Goal: Find specific page/section: Find specific page/section

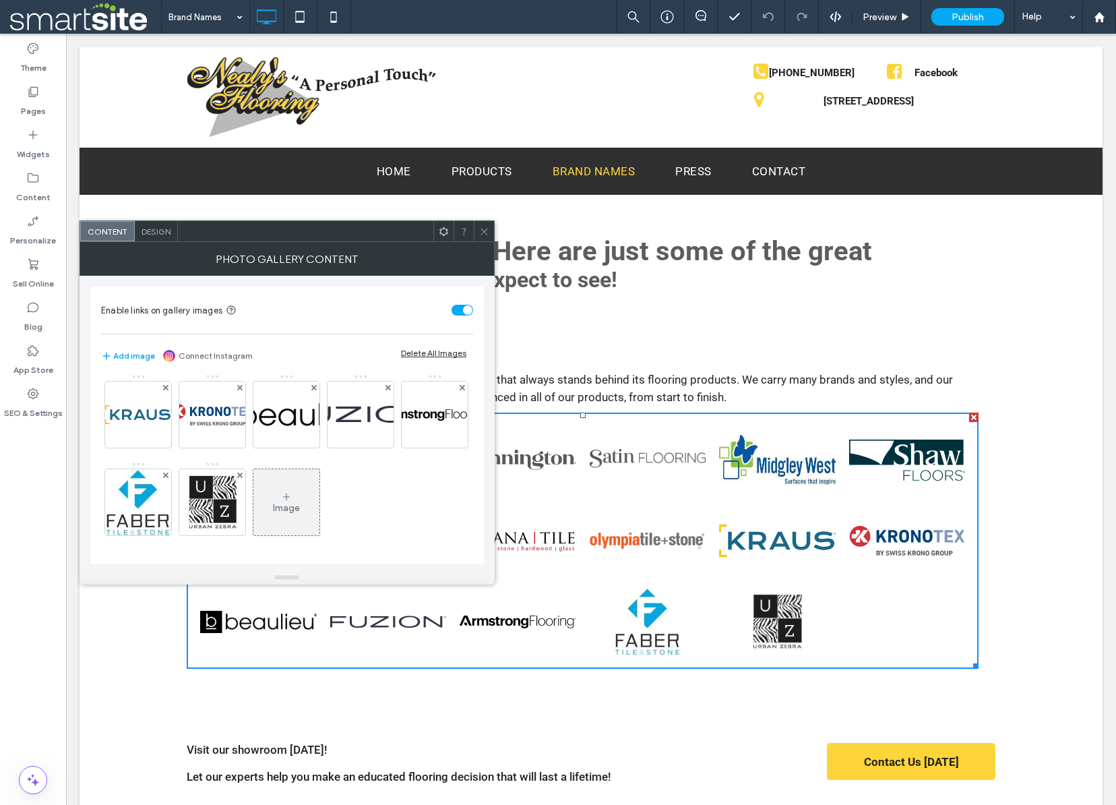
scroll to position [266, 0]
click at [168, 472] on icon at bounding box center [165, 474] width 5 height 5
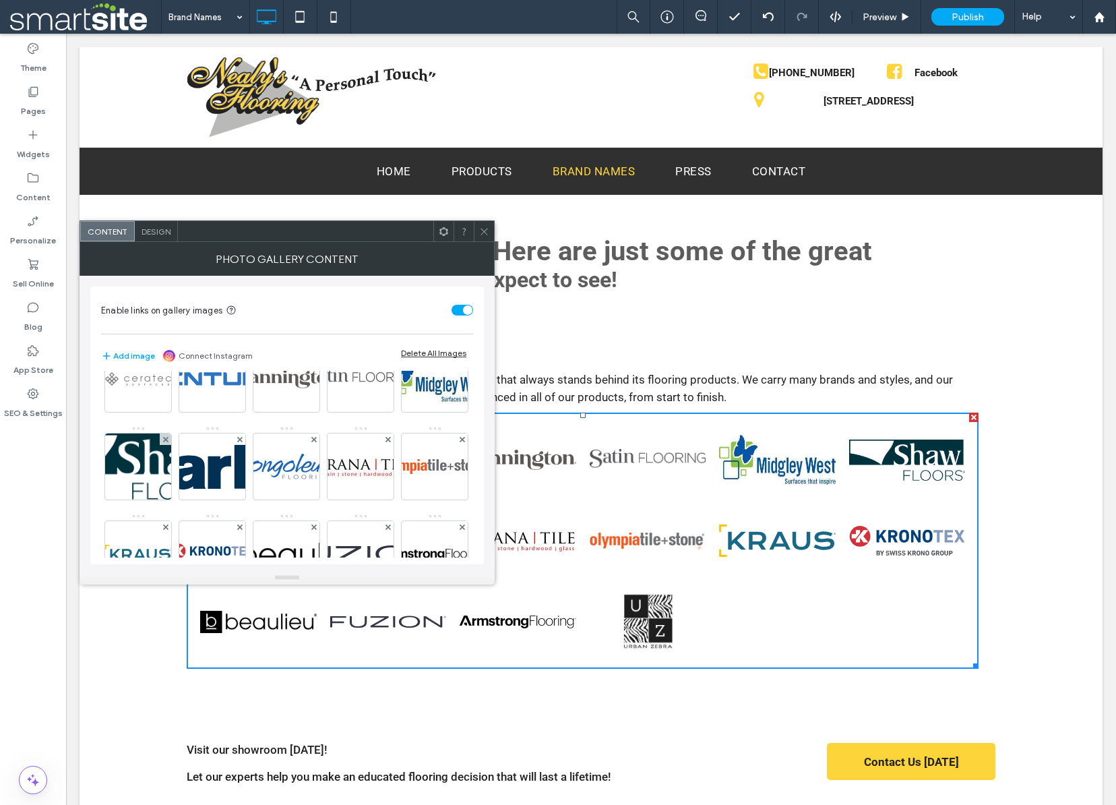
scroll to position [40, 0]
click at [316, 437] on use at bounding box center [313, 437] width 5 height 5
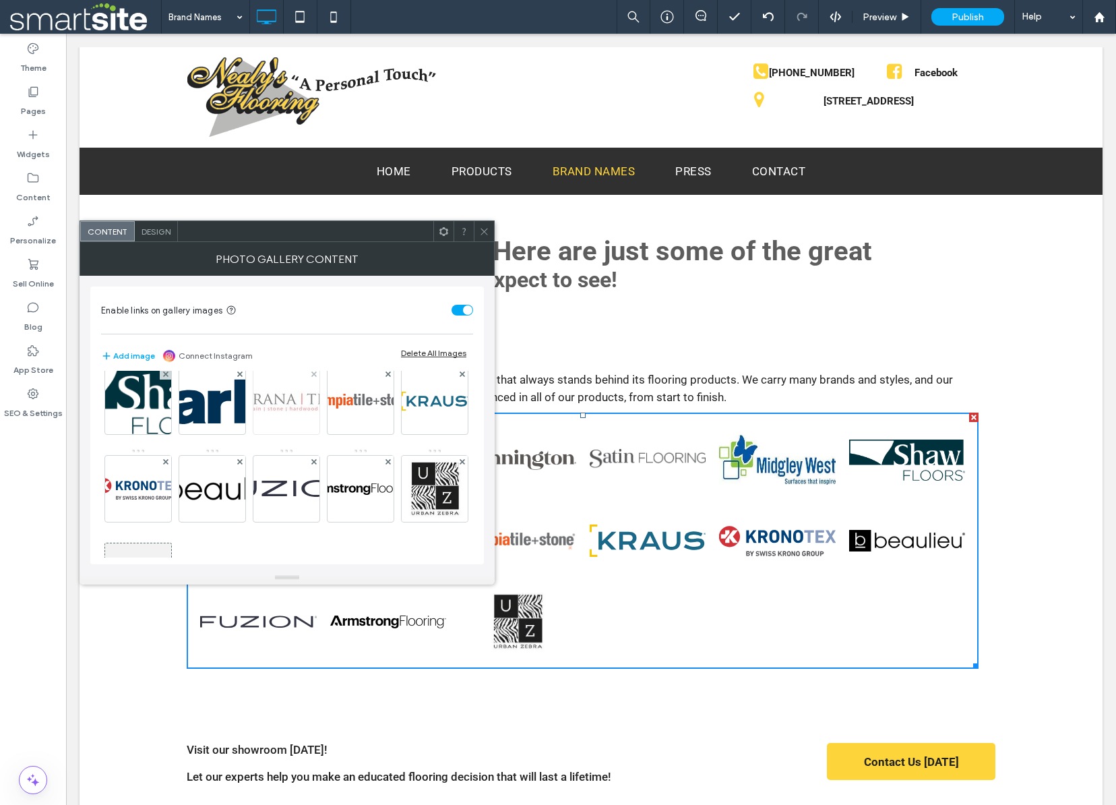
scroll to position [106, 0]
click at [459, 375] on use at bounding box center [461, 371] width 5 height 5
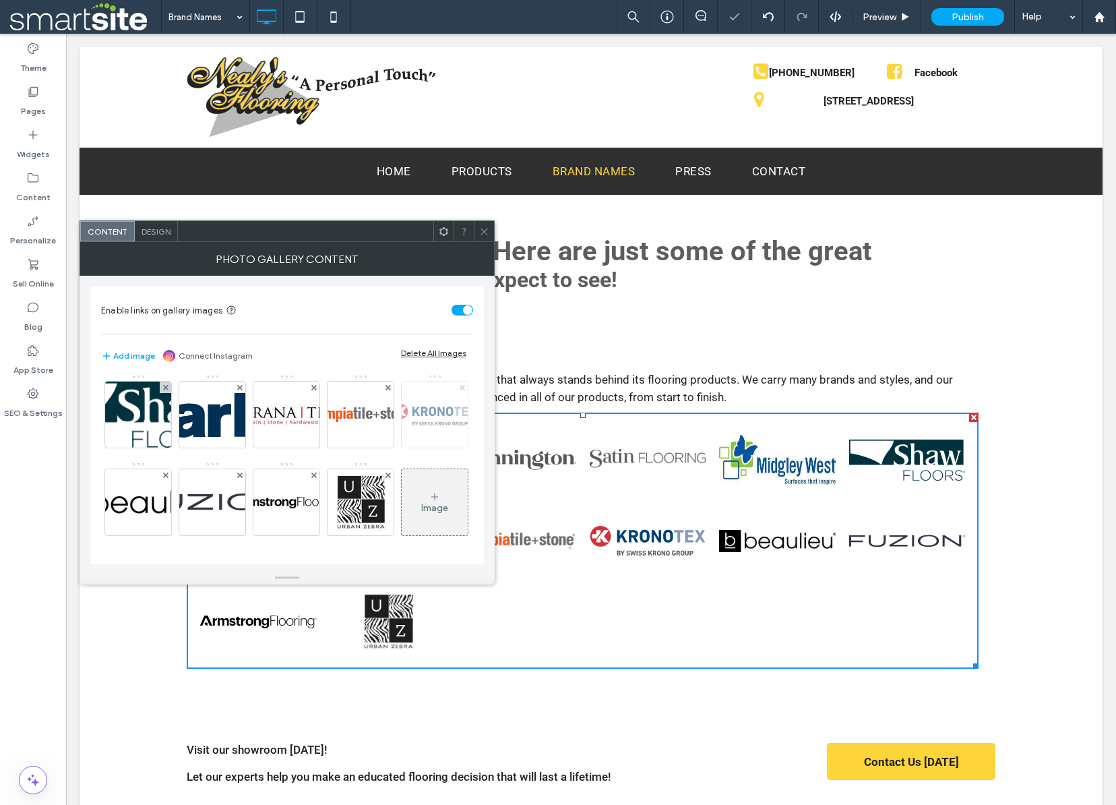
click at [459, 390] on use at bounding box center [461, 386] width 5 height 5
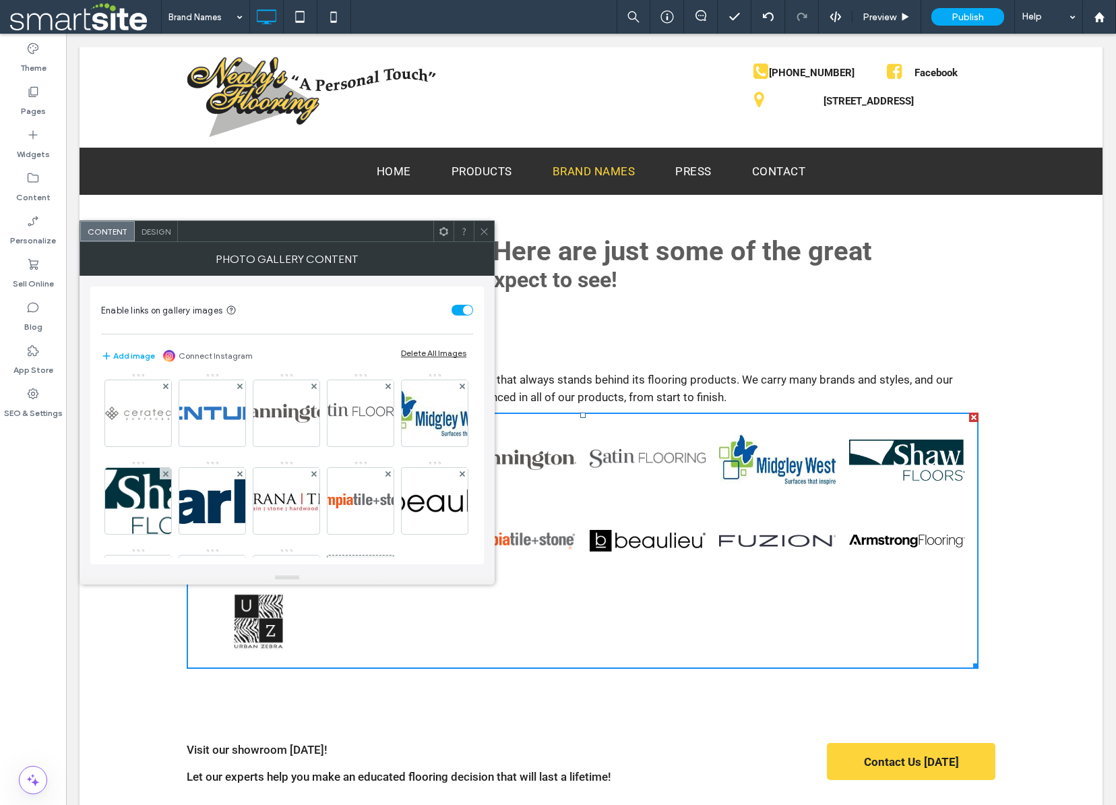
scroll to position [0, 0]
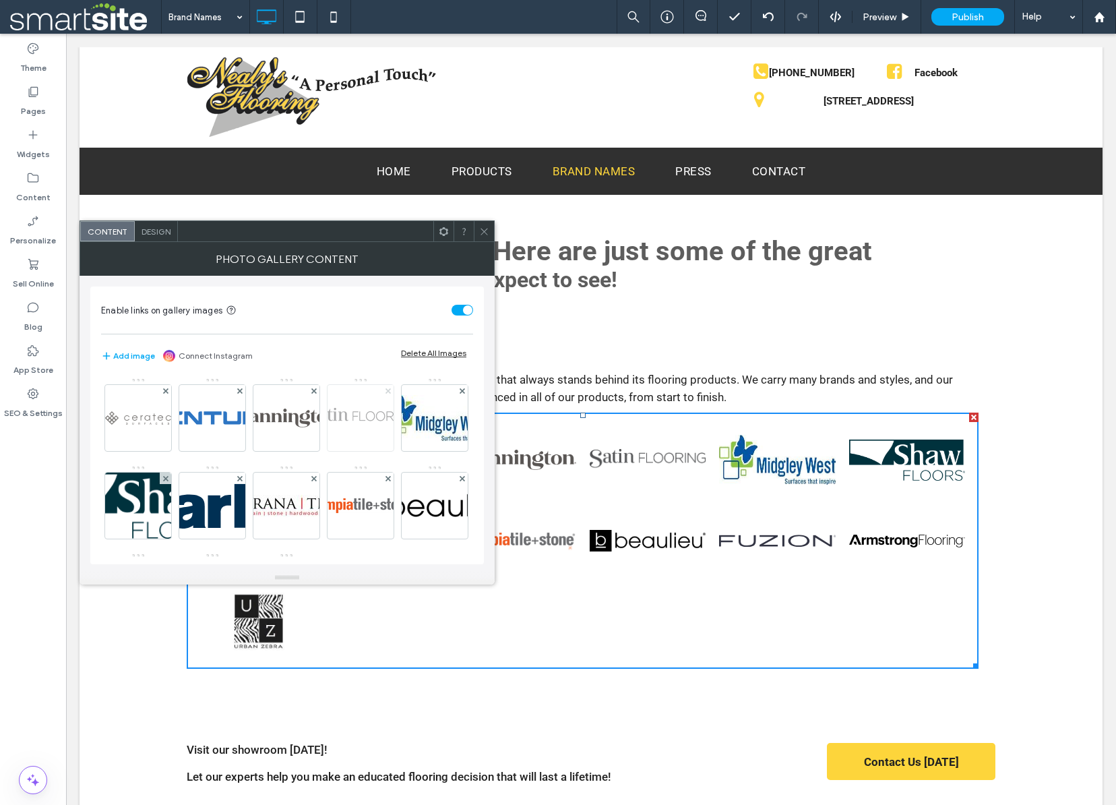
click at [388, 390] on use at bounding box center [387, 390] width 5 height 5
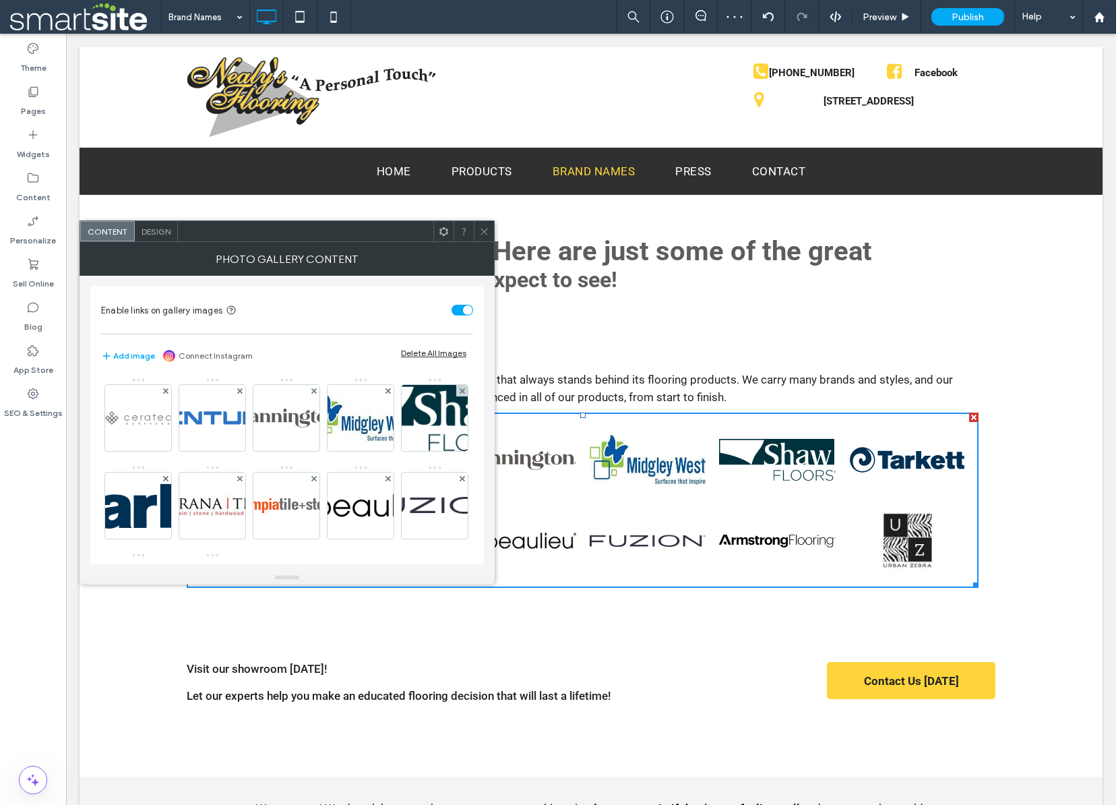
click at [484, 230] on icon at bounding box center [484, 231] width 10 height 10
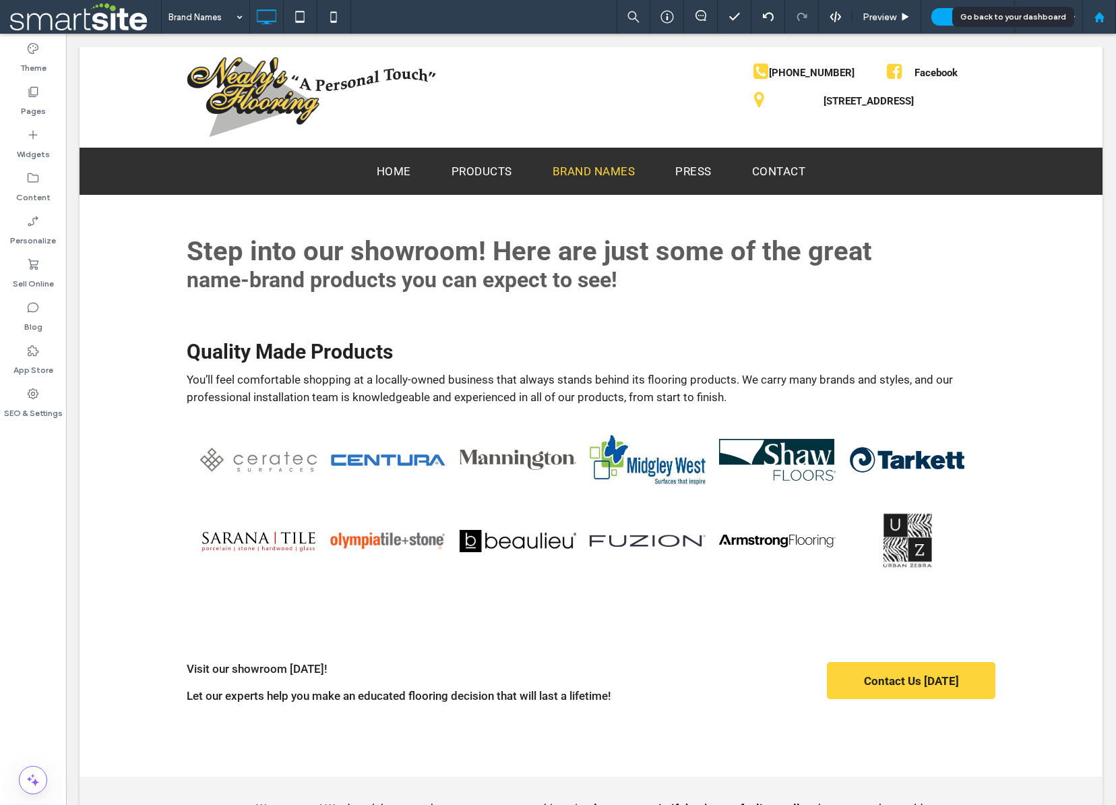
click at [1105, 13] on div at bounding box center [1099, 16] width 32 height 11
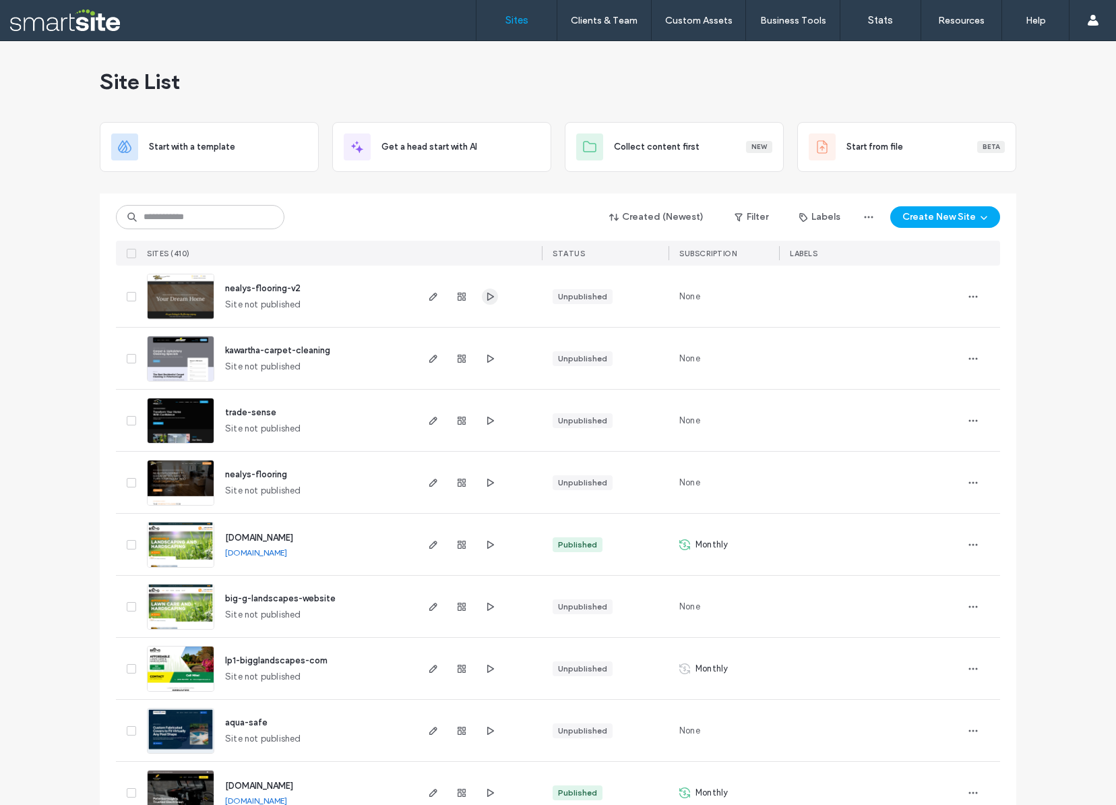
click at [489, 295] on icon "button" at bounding box center [490, 296] width 11 height 11
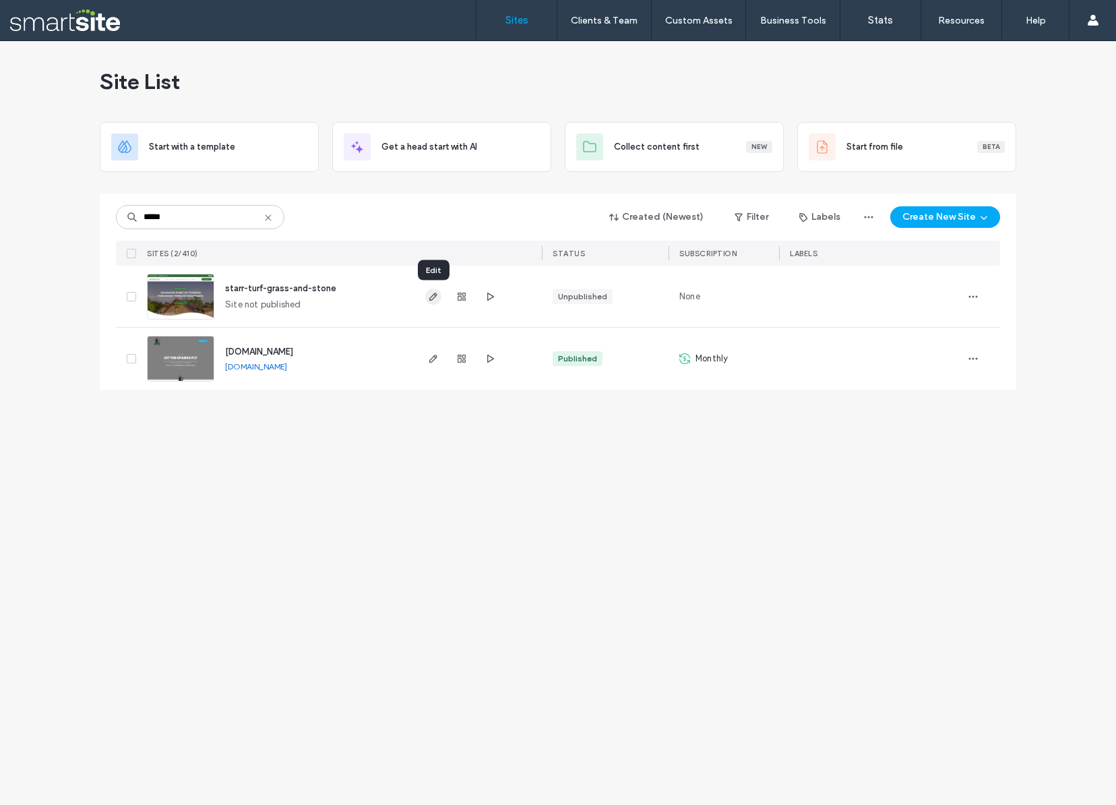
type input "*****"
click at [432, 296] on use "button" at bounding box center [433, 297] width 8 height 8
